Goal: Find specific page/section: Find specific page/section

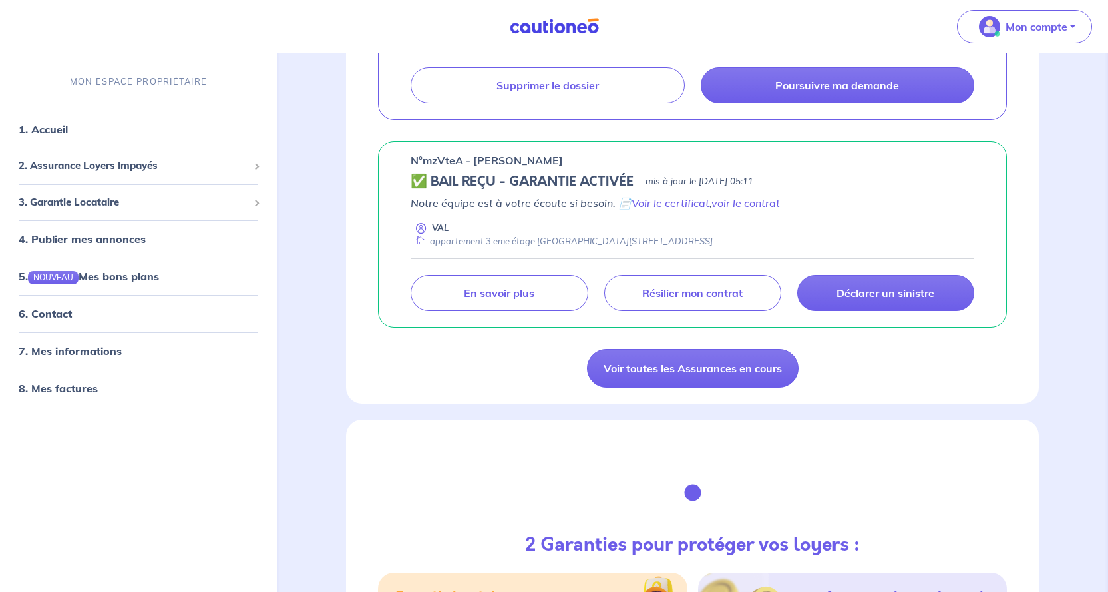
scroll to position [799, 0]
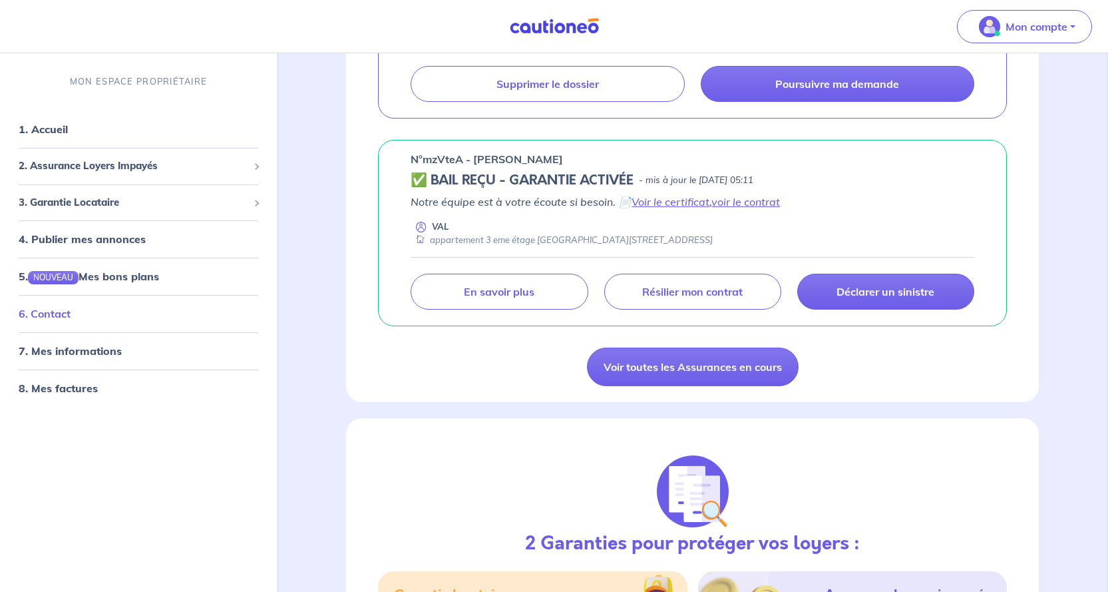
click at [55, 313] on link "6. Contact" at bounding box center [45, 313] width 52 height 13
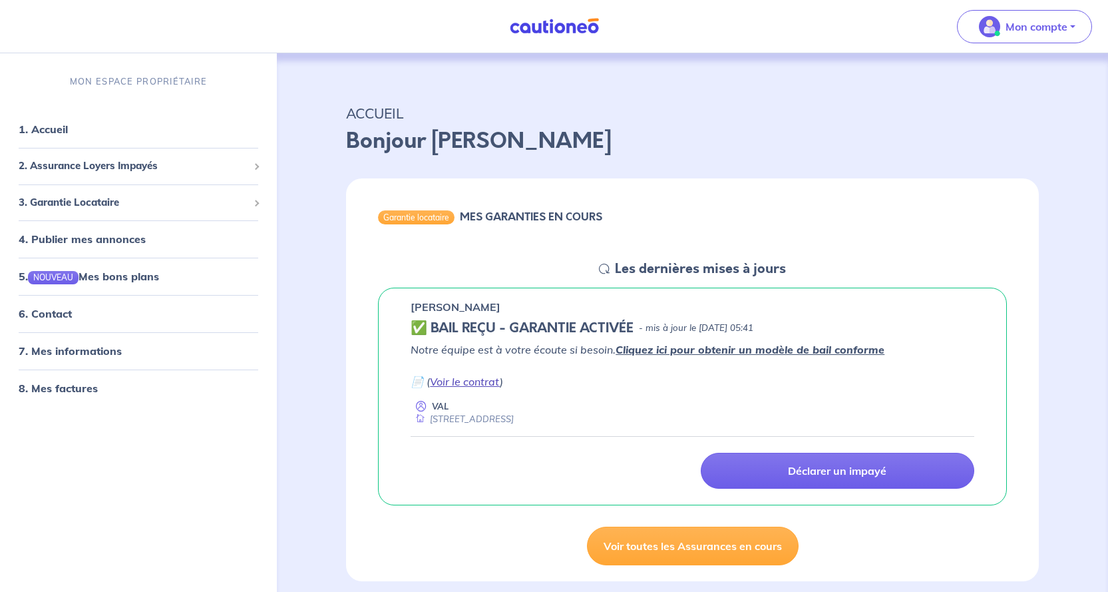
click at [465, 377] on link "Voir le contrat" at bounding box center [465, 381] width 70 height 13
click at [53, 309] on link "6. Contact" at bounding box center [45, 313] width 52 height 13
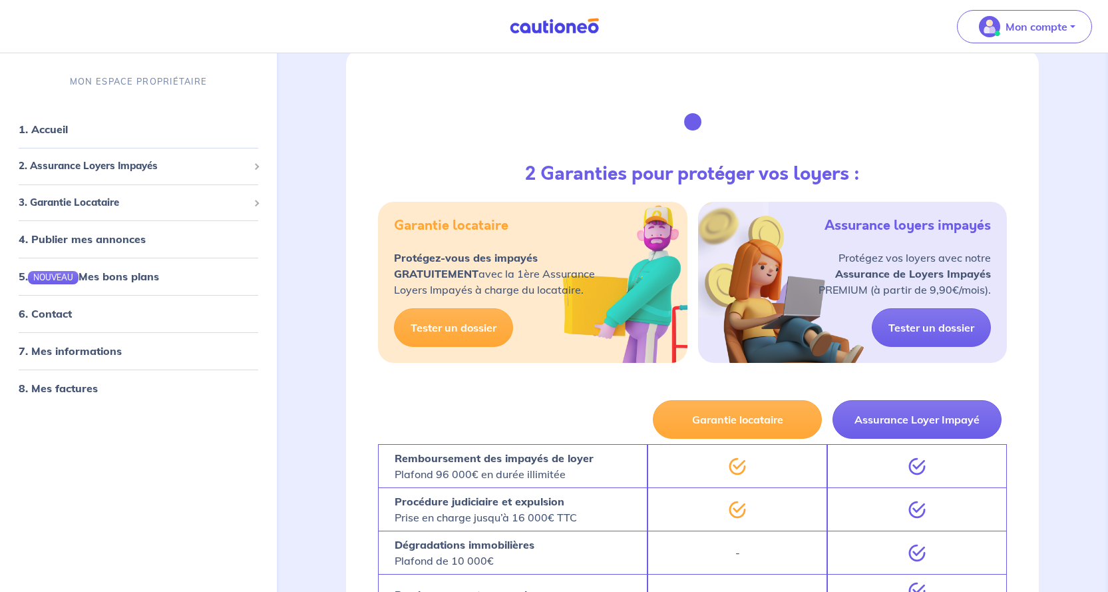
scroll to position [1131, 0]
